Goal: Find specific page/section

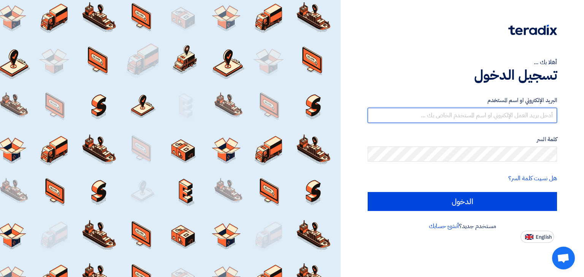
click at [445, 114] on input "text" at bounding box center [461, 115] width 189 height 15
type input "[EMAIL_ADDRESS][DOMAIN_NAME]"
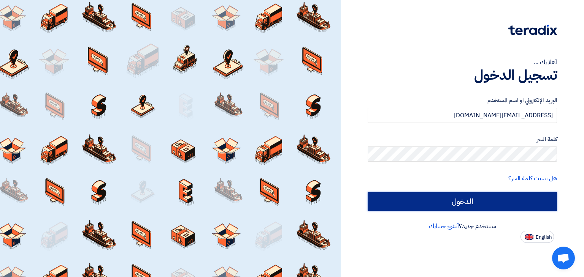
click at [454, 206] on input "الدخول" at bounding box center [461, 201] width 189 height 19
type input "Sign in"
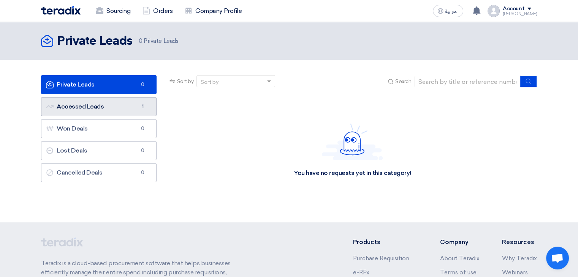
click at [111, 108] on link "Accessed Leads Accessed Leads 1" at bounding box center [99, 106] width 116 height 19
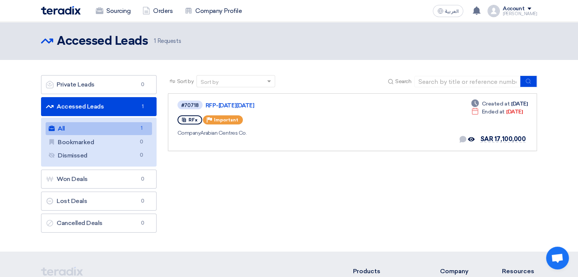
click at [94, 131] on link "All All 1" at bounding box center [99, 128] width 106 height 13
